Goal: Information Seeking & Learning: Stay updated

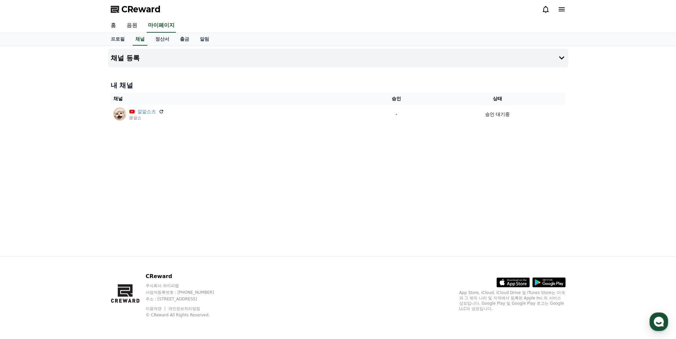
click at [602, 160] on div "채널 등록 내 채널 채널 승인 상태 깔깔쇼츠 @깔쇼 - 승인 대기중" at bounding box center [338, 151] width 676 height 210
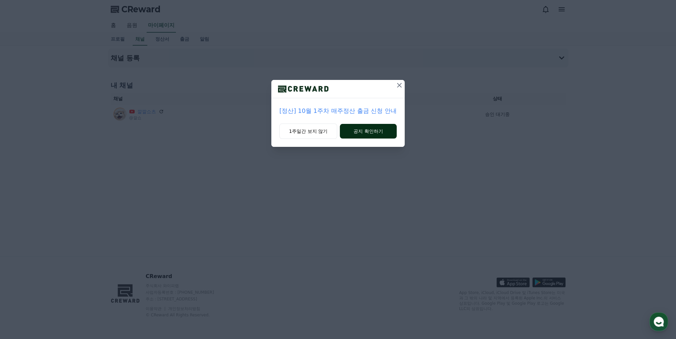
click at [373, 133] on button "공지 확인하기" at bounding box center [368, 131] width 57 height 15
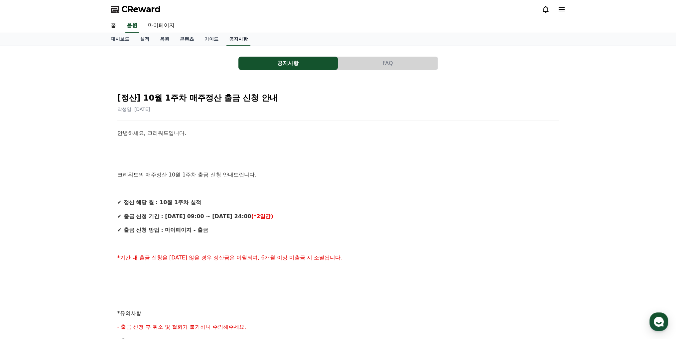
click at [230, 38] on link "공지사항" at bounding box center [239, 39] width 24 height 13
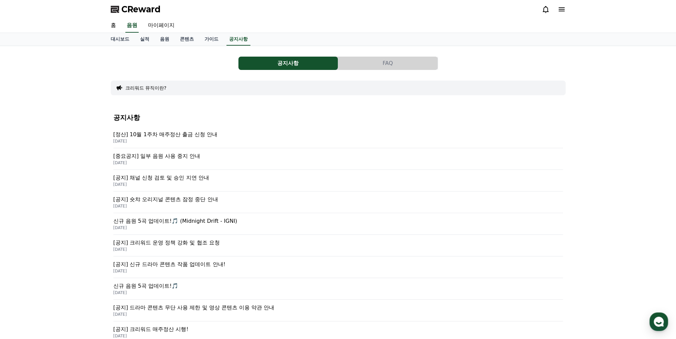
click at [179, 155] on p "[중요공지] 일부 음원 사용 중지 안내" at bounding box center [338, 156] width 450 height 8
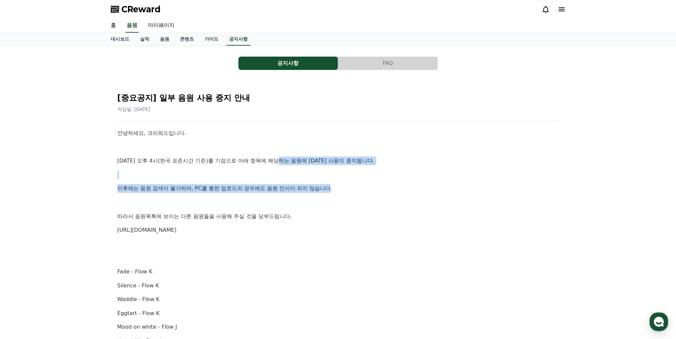
drag, startPoint x: 281, startPoint y: 160, endPoint x: 331, endPoint y: 187, distance: 57.3
click at [331, 187] on p "이후에는 음원 검색이 불가하며, PC를 통한 업로드의 경우에도 음원 인식이 되지 않습니다." at bounding box center [338, 188] width 442 height 9
drag, startPoint x: 345, startPoint y: 193, endPoint x: 271, endPoint y: 171, distance: 76.4
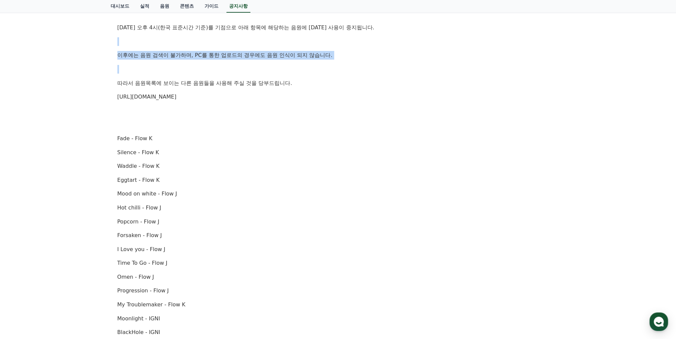
scroll to position [100, 0]
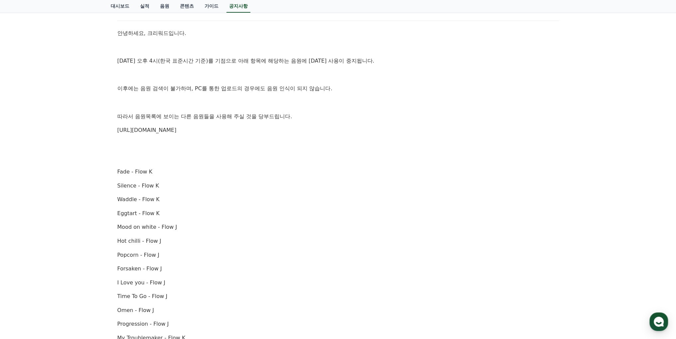
click at [322, 146] on p at bounding box center [338, 144] width 442 height 9
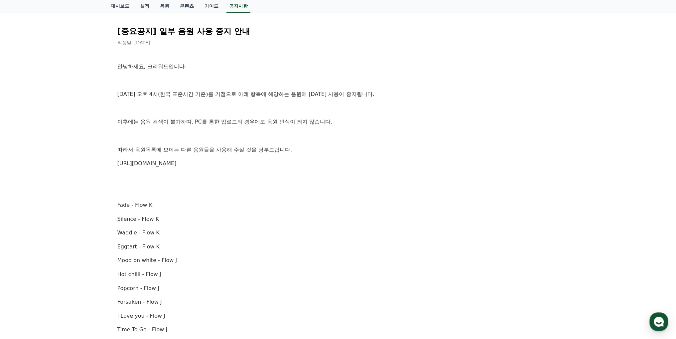
scroll to position [0, 0]
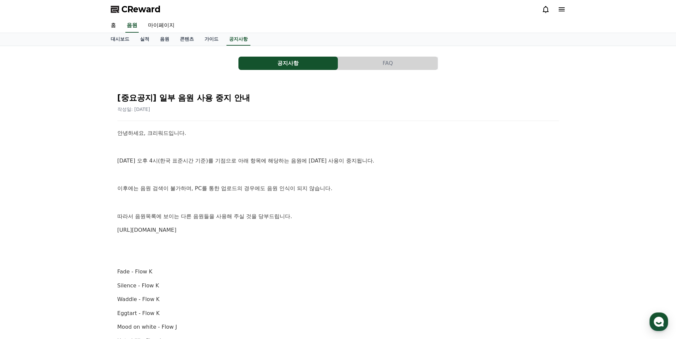
drag, startPoint x: 448, startPoint y: 191, endPoint x: 449, endPoint y: 184, distance: 6.7
